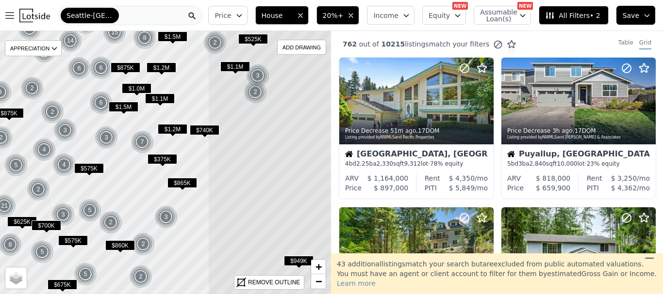
drag, startPoint x: 151, startPoint y: 178, endPoint x: 254, endPoint y: 210, distance: 107.2
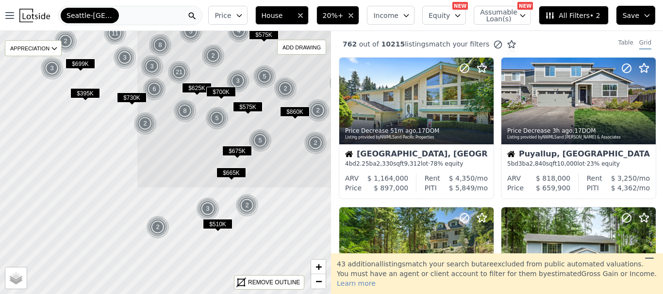
drag, startPoint x: 160, startPoint y: 228, endPoint x: 328, endPoint y: 96, distance: 213.8
click at [328, 96] on icon at bounding box center [335, 29] width 399 height 318
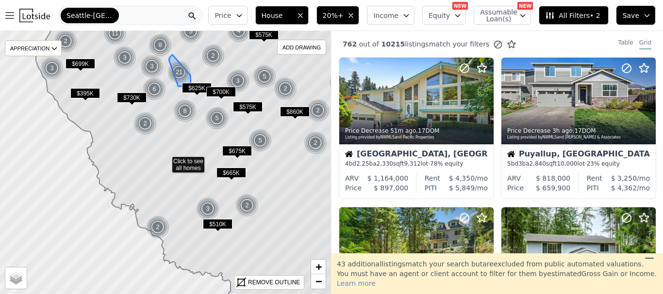
click at [179, 73] on div "21" at bounding box center [178, 72] width 23 height 23
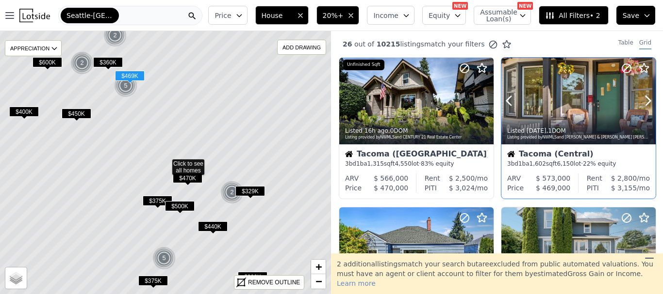
click at [578, 109] on div at bounding box center [578, 101] width 154 height 87
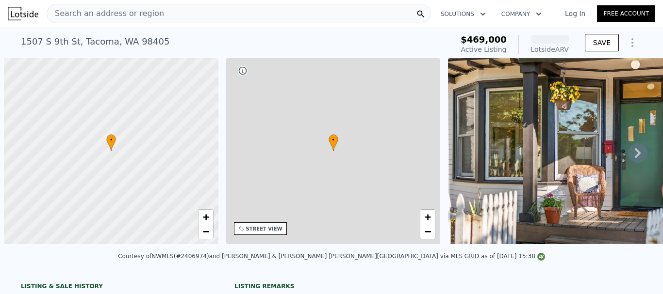
scroll to position [0, 4]
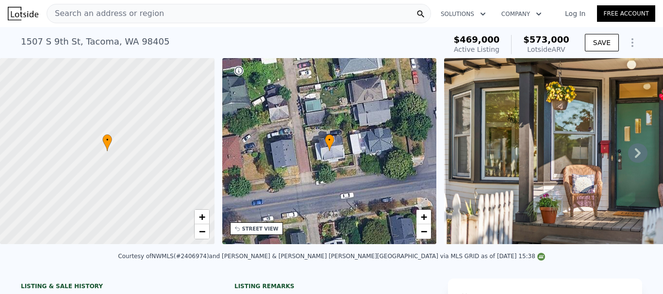
click at [628, 156] on icon at bounding box center [637, 153] width 19 height 19
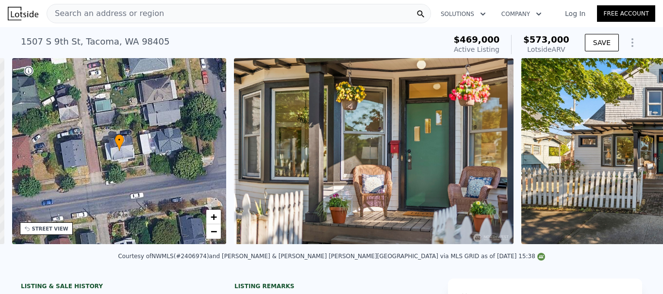
scroll to position [0, 226]
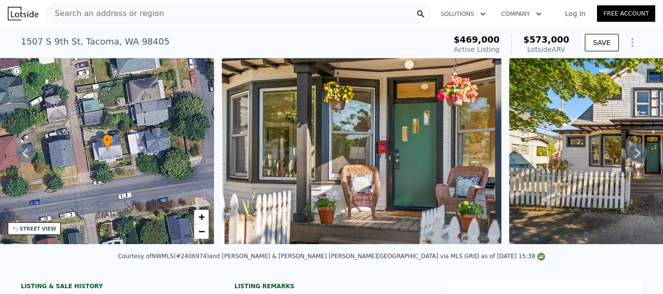
click at [628, 156] on icon at bounding box center [637, 153] width 19 height 19
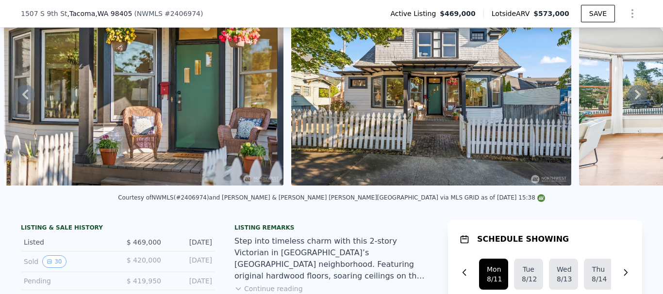
scroll to position [45, 0]
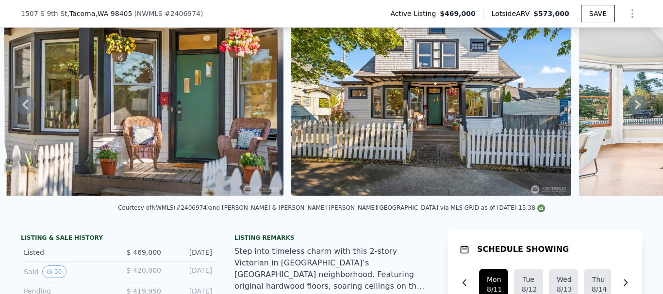
click at [628, 109] on icon at bounding box center [637, 104] width 19 height 19
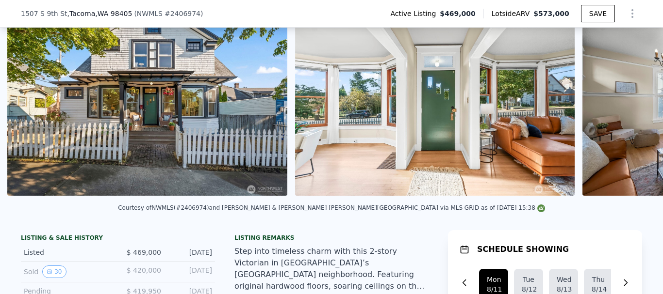
scroll to position [0, 731]
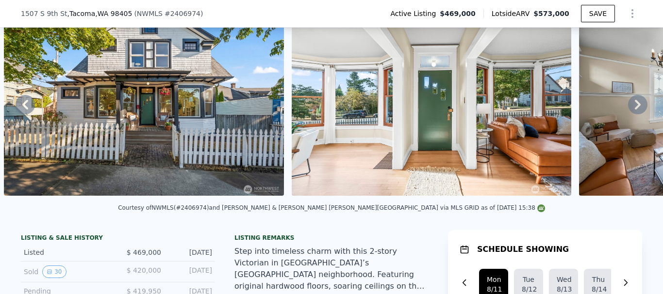
click at [628, 109] on icon at bounding box center [637, 104] width 19 height 19
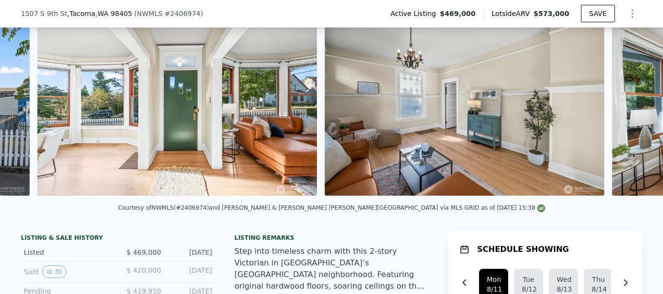
scroll to position [0, 1019]
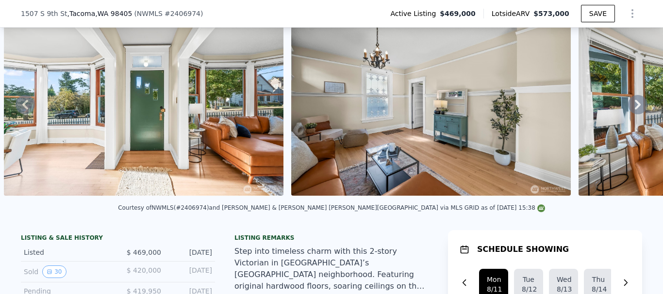
click at [628, 109] on icon at bounding box center [637, 104] width 19 height 19
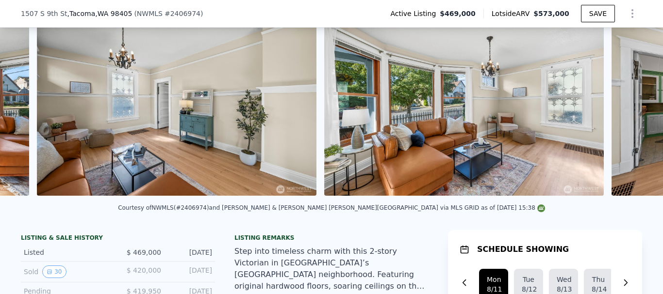
scroll to position [0, 1306]
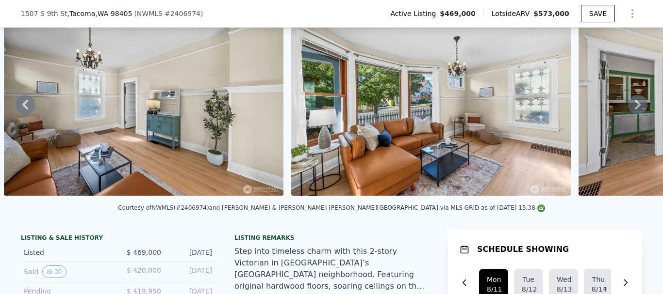
click at [627, 109] on div "• + − • + − STREET VIEW Loading... SATELLITE VIEW" at bounding box center [331, 105] width 663 height 190
click at [628, 109] on icon at bounding box center [637, 104] width 19 height 19
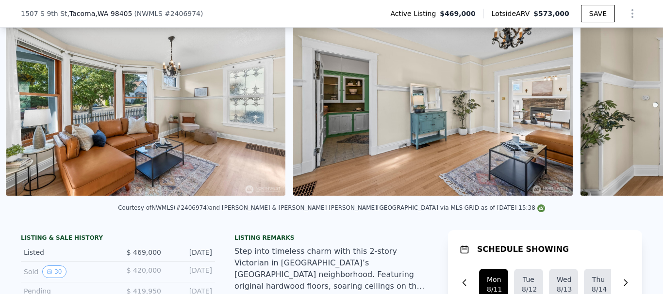
scroll to position [0, 1593]
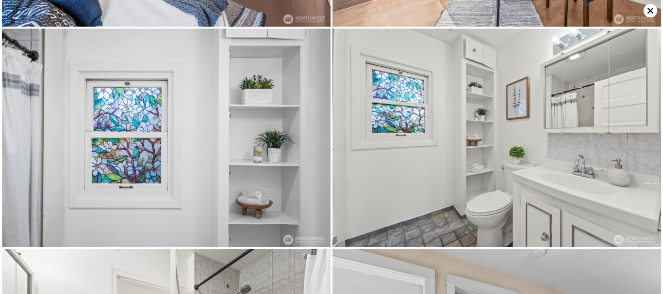
scroll to position [2621, 0]
click at [650, 11] on icon at bounding box center [650, 11] width 6 height 6
